Goal: Information Seeking & Learning: Compare options

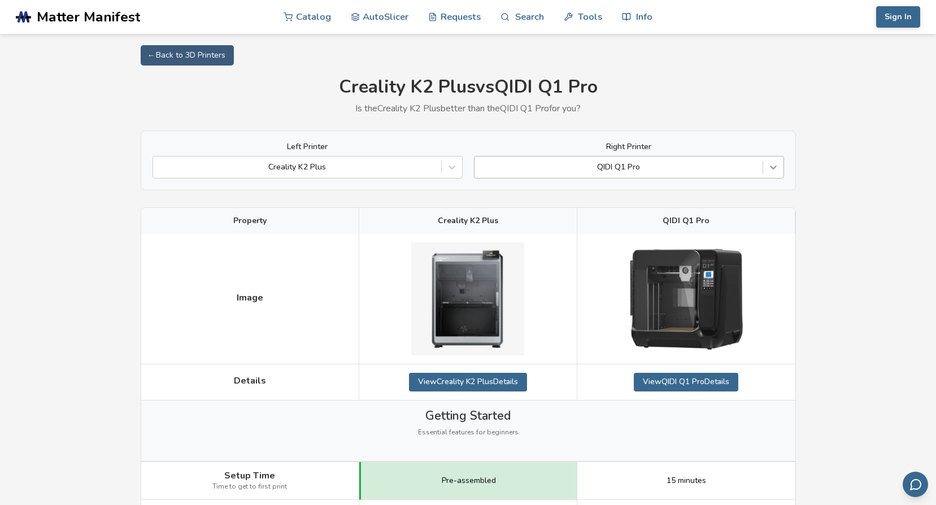
click at [772, 159] on div at bounding box center [773, 167] width 20 height 20
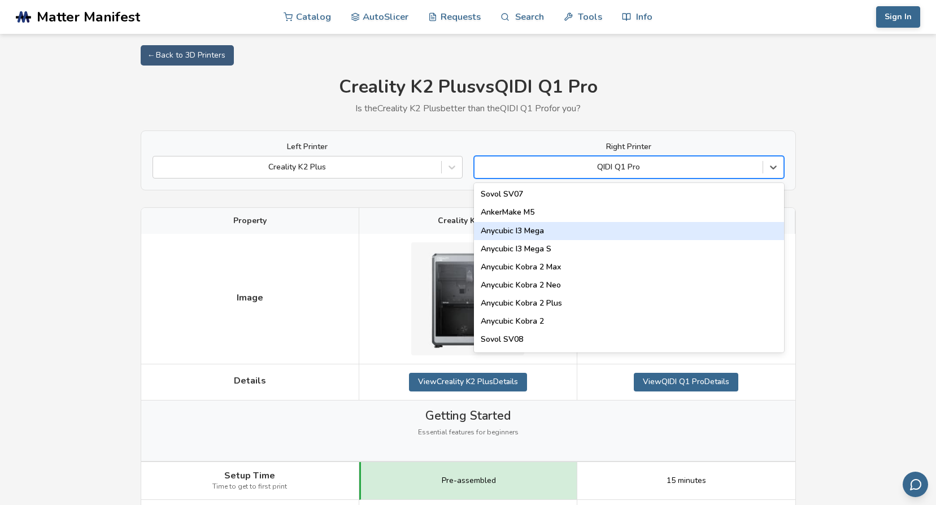
type input "*"
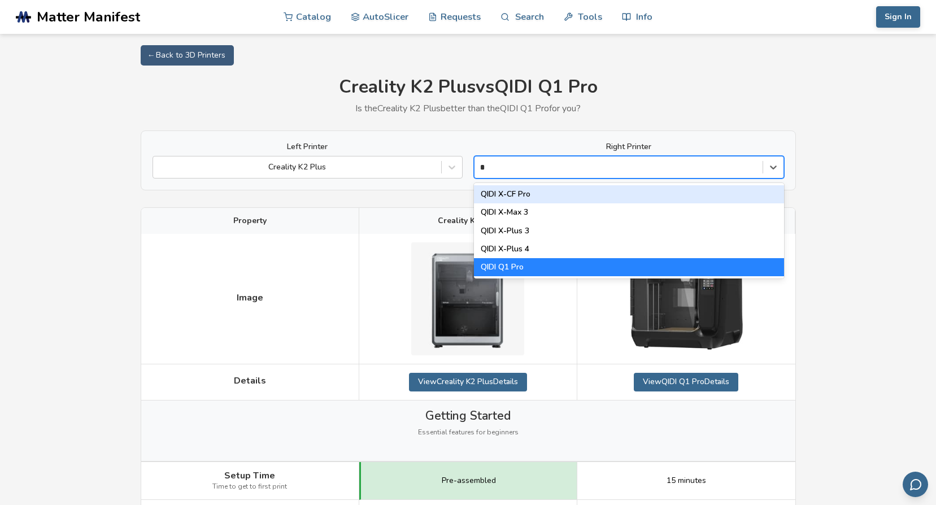
click at [645, 196] on div "QIDI X-CF Pro" at bounding box center [629, 194] width 310 height 18
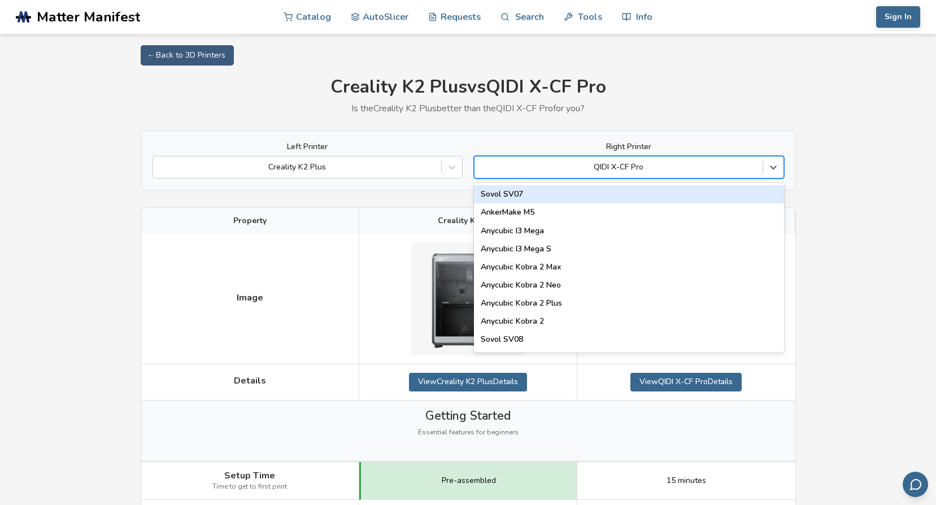
click at [755, 173] on div at bounding box center [618, 166] width 277 height 11
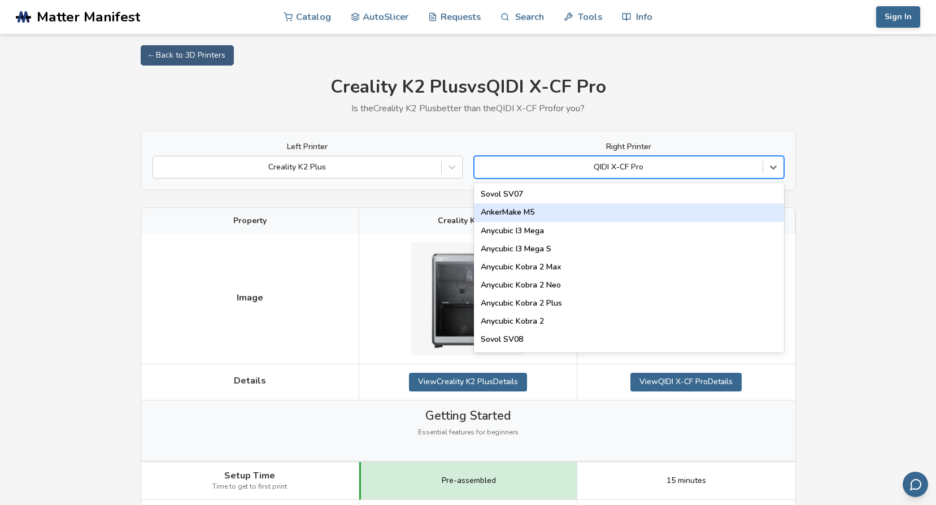
type input "*"
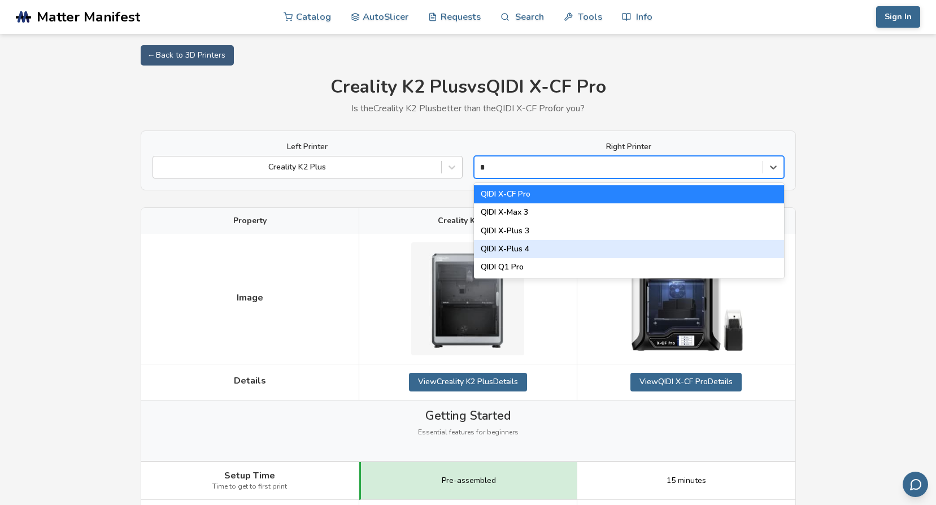
click at [640, 248] on div "QIDI X-Plus 4" at bounding box center [629, 249] width 310 height 18
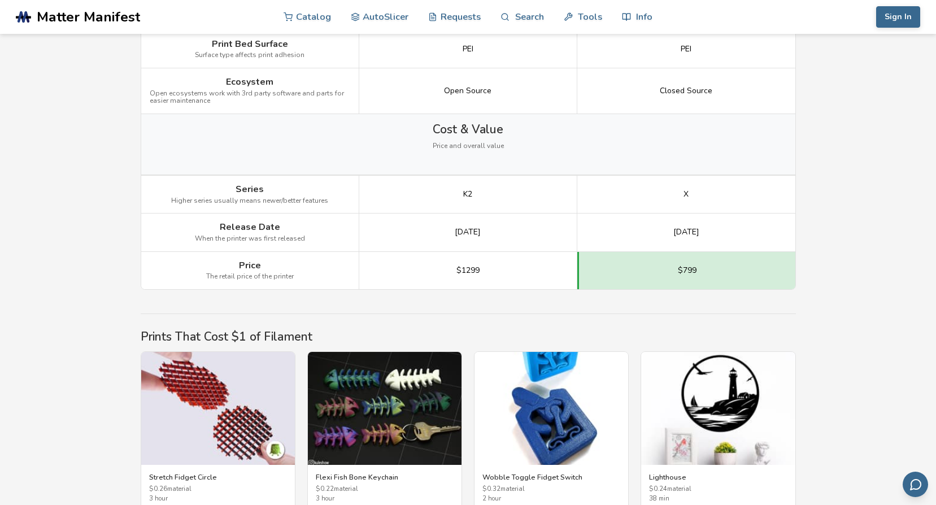
scroll to position [1581, 0]
